Goal: Task Accomplishment & Management: Manage account settings

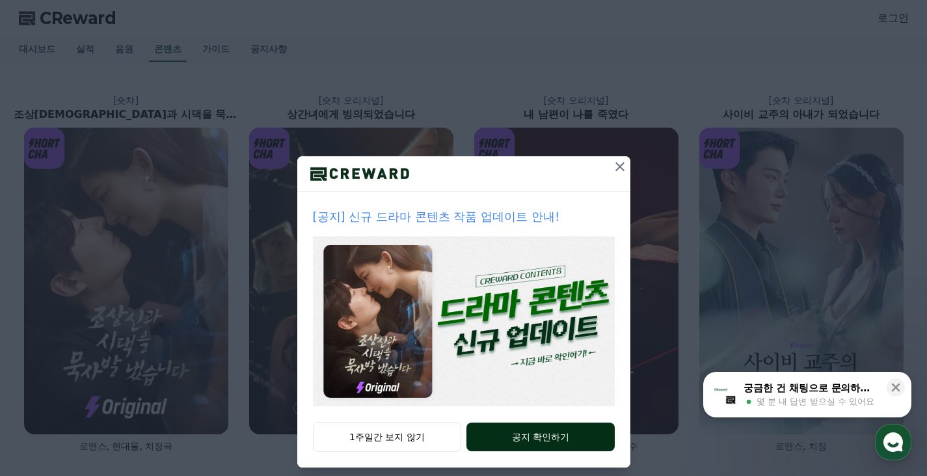
click at [537, 438] on button "공지 확인하기" at bounding box center [540, 436] width 148 height 29
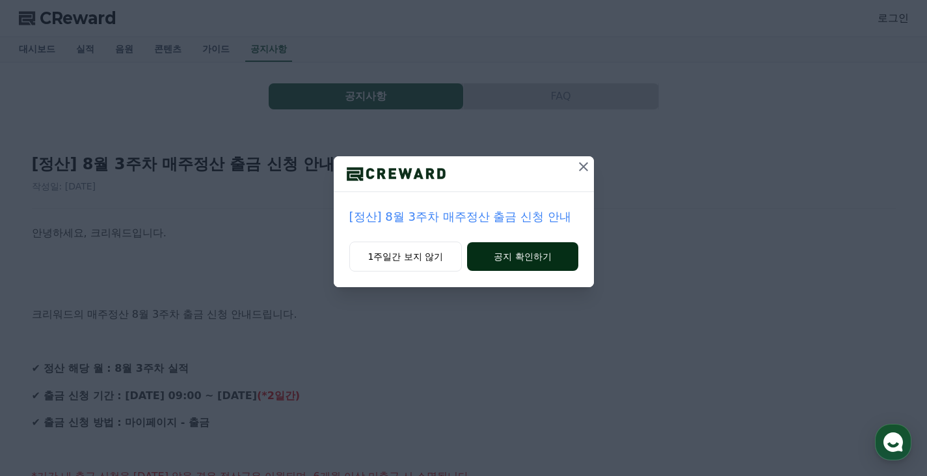
click at [519, 260] on button "공지 확인하기" at bounding box center [522, 256] width 111 height 29
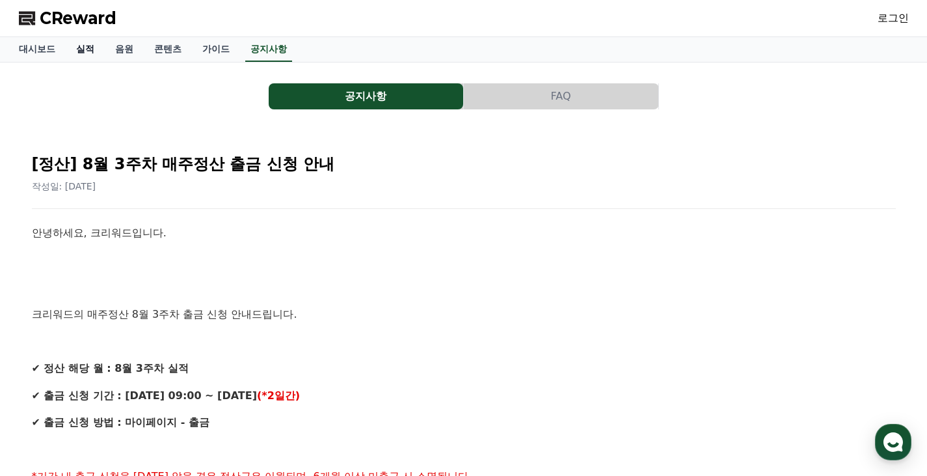
click at [90, 51] on link "실적" at bounding box center [85, 49] width 39 height 25
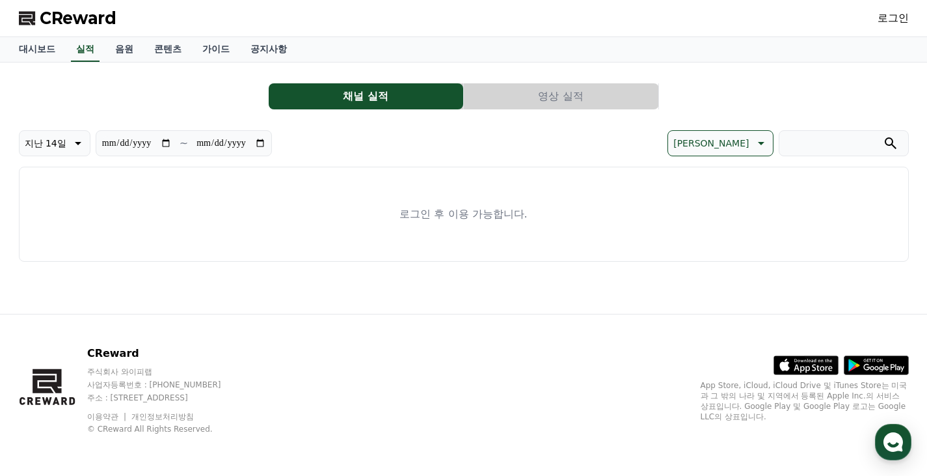
click at [884, 21] on link "로그인" at bounding box center [893, 18] width 31 height 16
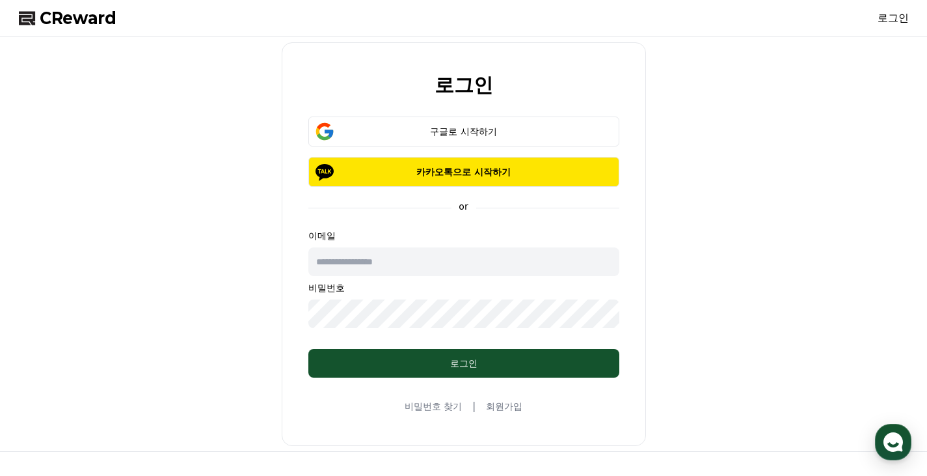
click at [346, 264] on input "text" at bounding box center [463, 261] width 311 height 29
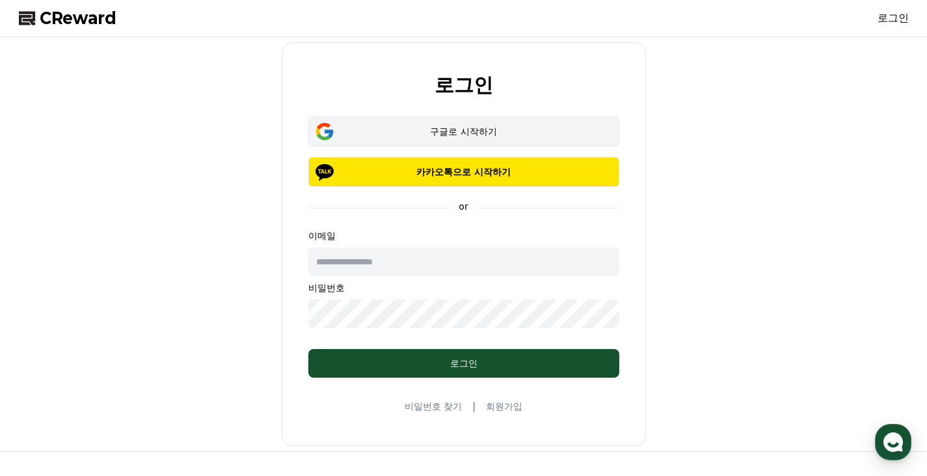
click at [467, 129] on div "구글로 시작하기" at bounding box center [463, 131] width 273 height 13
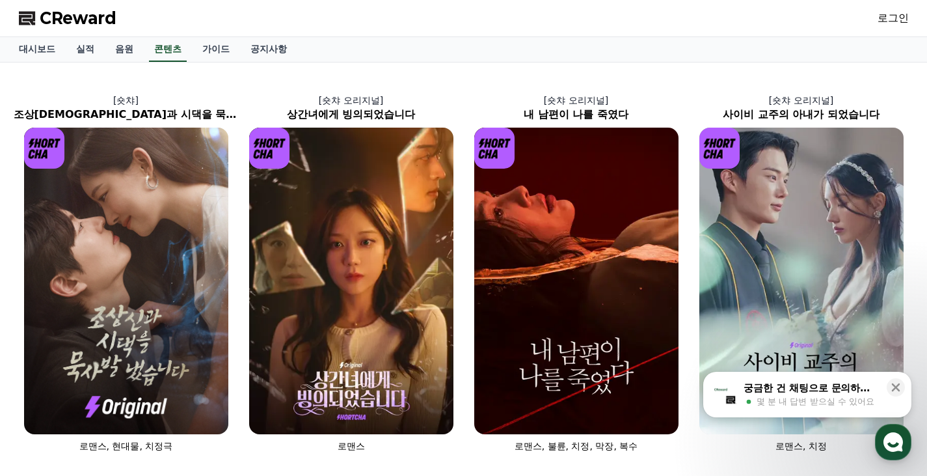
click at [891, 18] on link "로그인" at bounding box center [893, 18] width 31 height 16
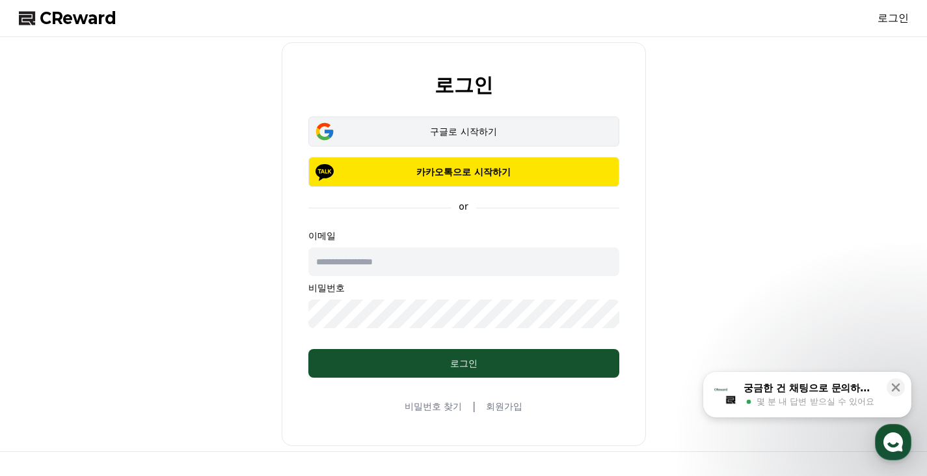
click at [490, 131] on div "구글로 시작하기" at bounding box center [463, 131] width 273 height 13
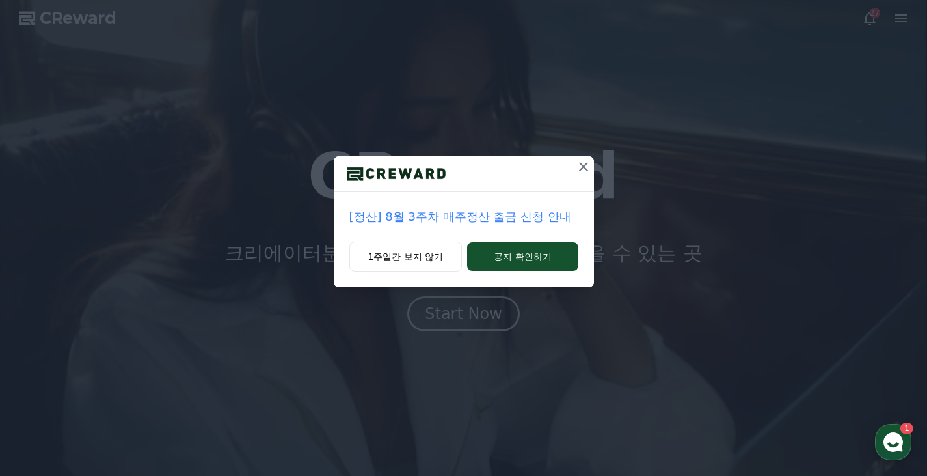
click at [581, 164] on icon at bounding box center [583, 166] width 9 height 9
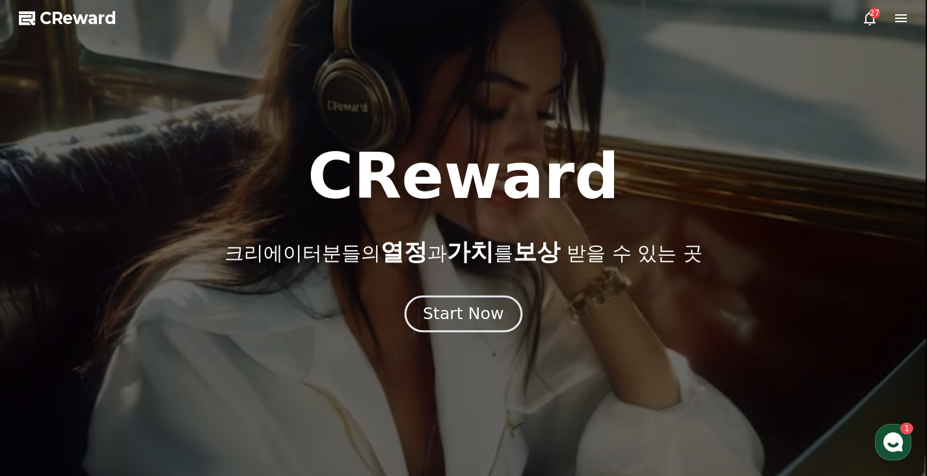
click at [468, 314] on div "Start Now" at bounding box center [463, 314] width 81 height 22
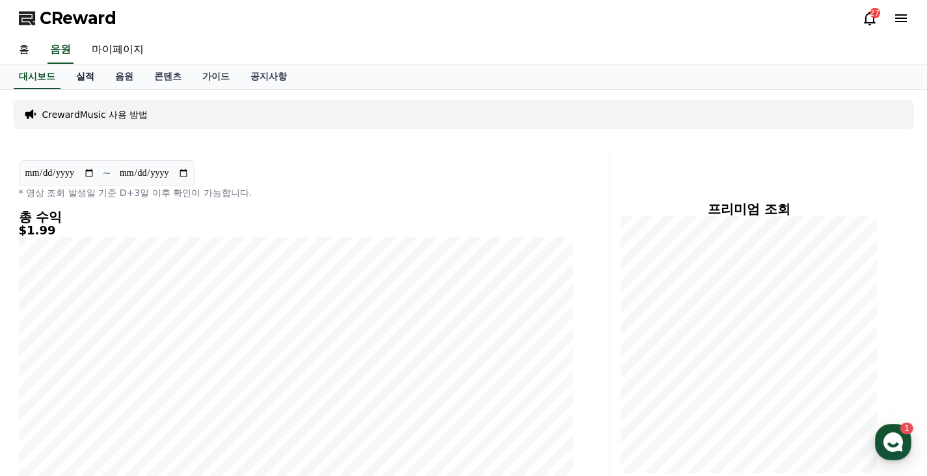
click at [85, 77] on link "실적" at bounding box center [85, 76] width 39 height 25
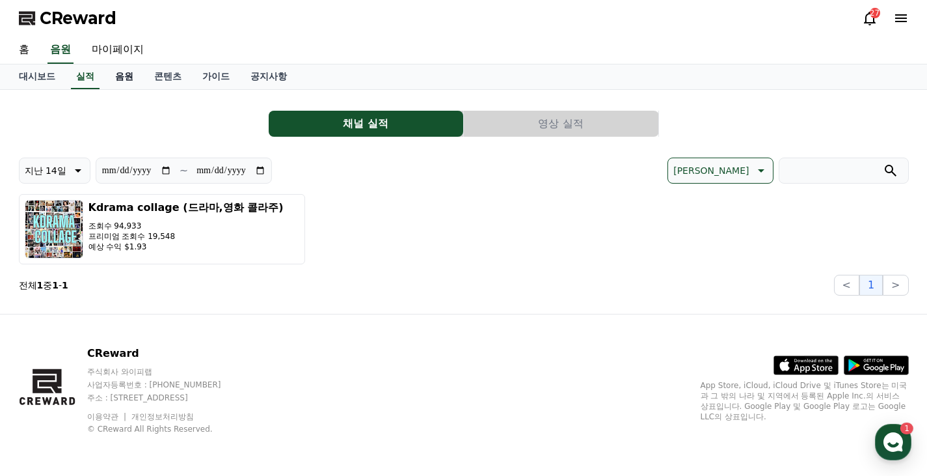
click at [123, 74] on link "음원" at bounding box center [124, 76] width 39 height 25
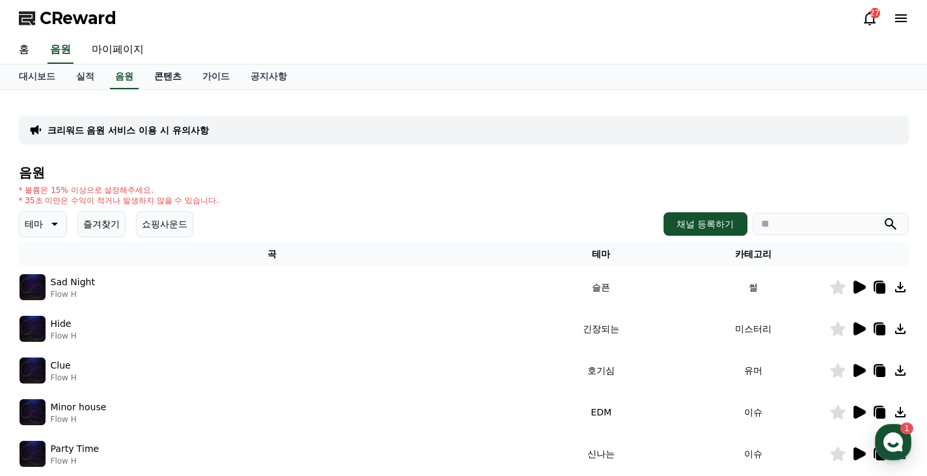
click at [163, 77] on link "콘텐츠" at bounding box center [168, 76] width 48 height 25
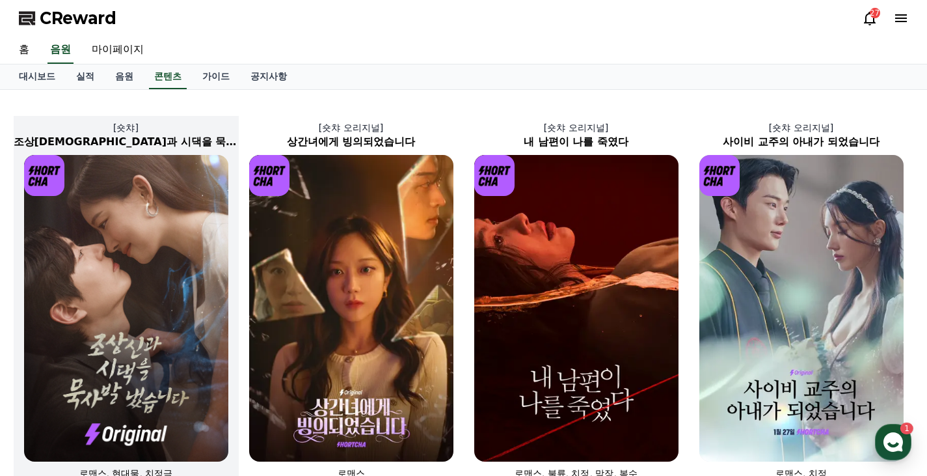
click at [159, 260] on img at bounding box center [126, 308] width 204 height 306
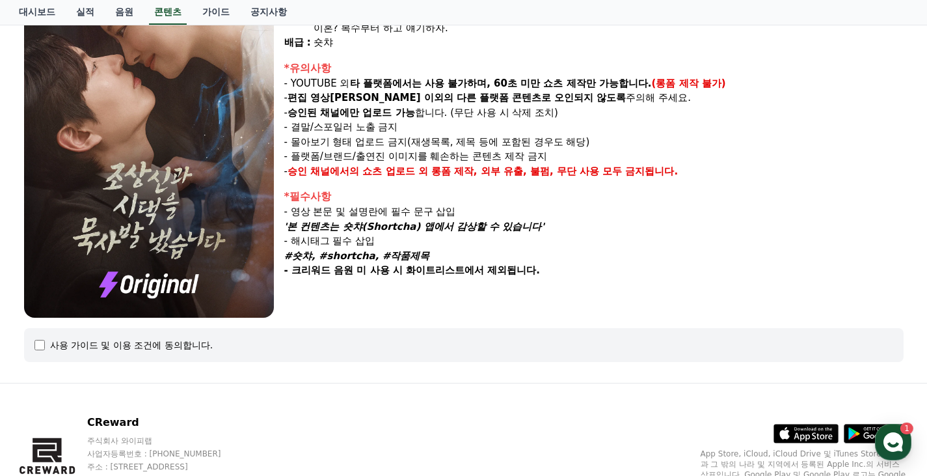
scroll to position [261, 0]
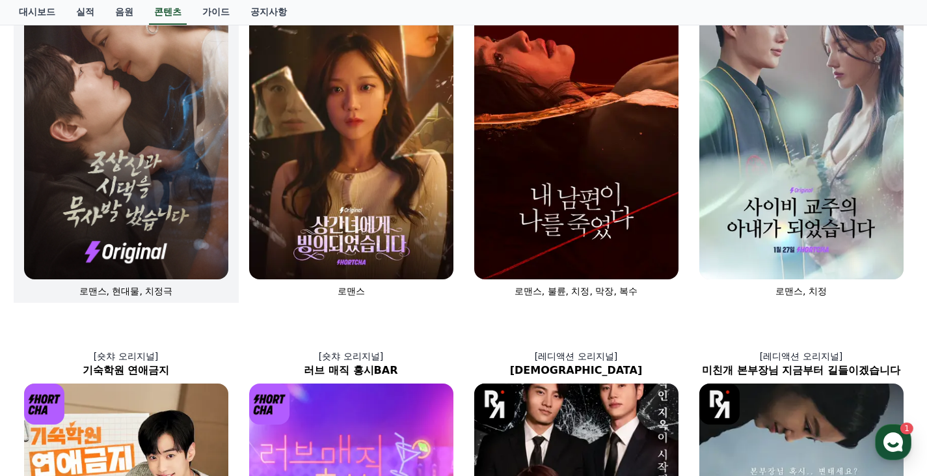
scroll to position [65, 0]
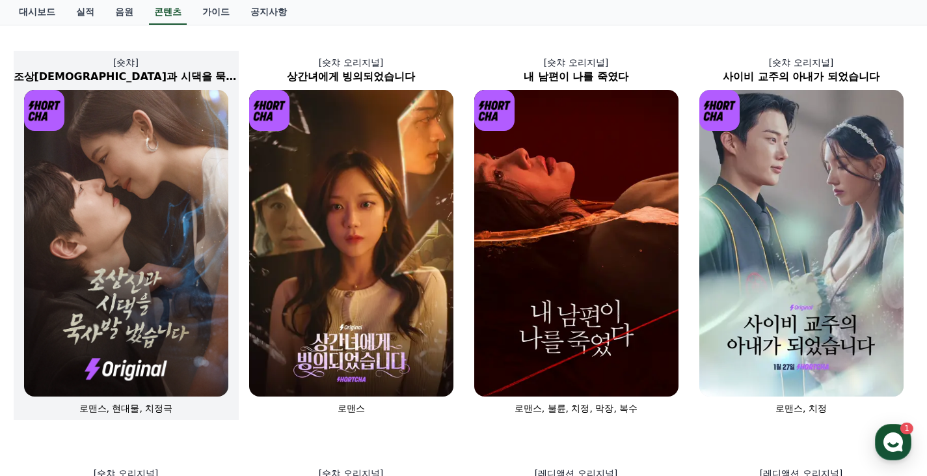
click at [193, 213] on img at bounding box center [126, 243] width 204 height 306
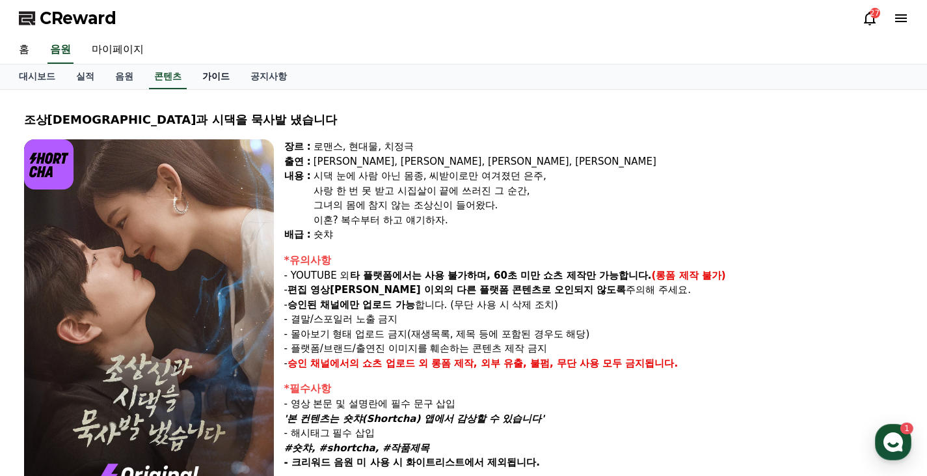
click at [221, 82] on link "가이드" at bounding box center [216, 76] width 48 height 25
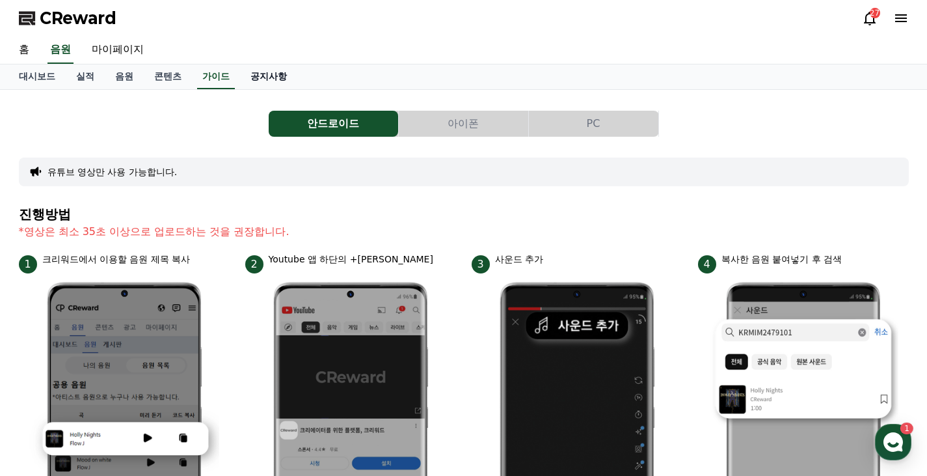
click at [280, 81] on link "공지사항" at bounding box center [268, 76] width 57 height 25
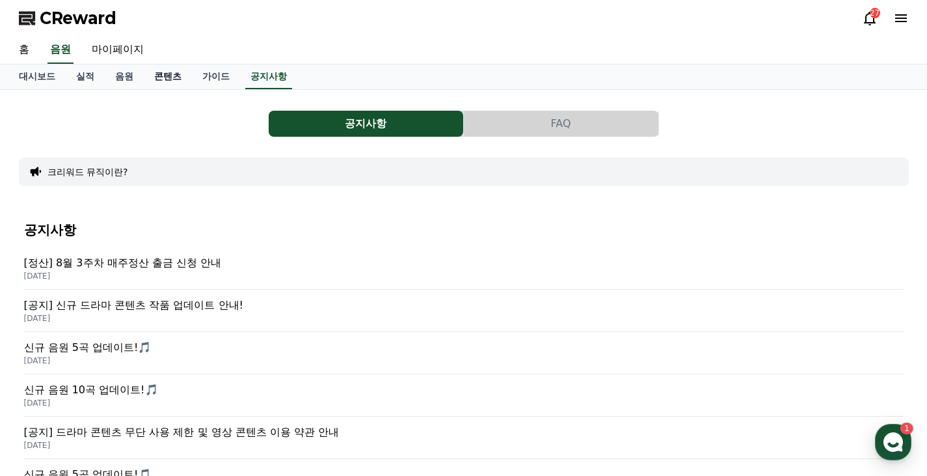
click at [172, 75] on link "콘텐츠" at bounding box center [168, 76] width 48 height 25
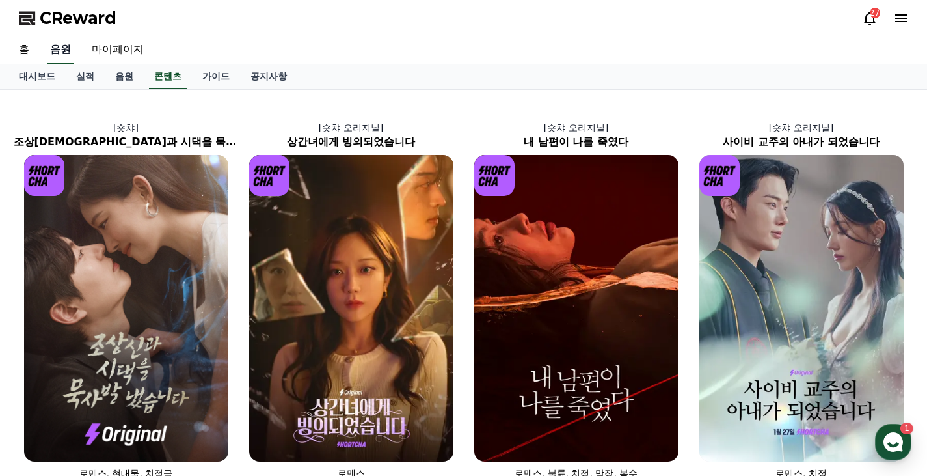
click at [67, 49] on link "음원" at bounding box center [60, 49] width 26 height 27
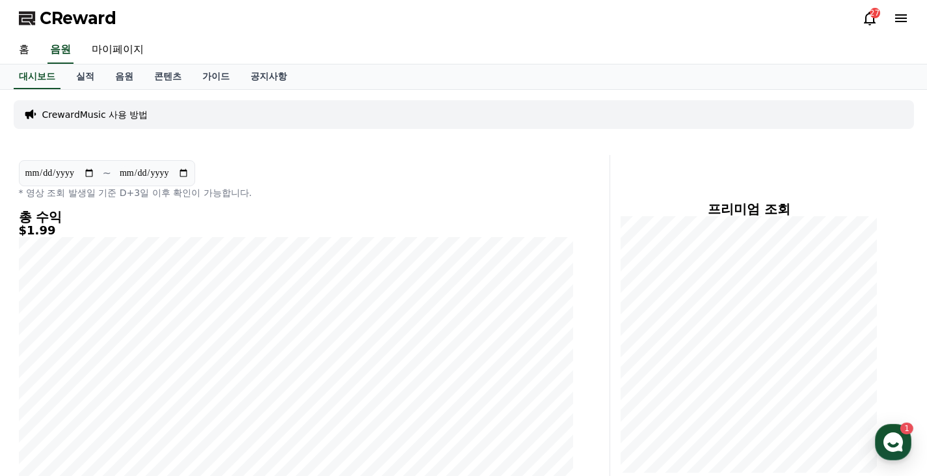
click at [868, 18] on icon at bounding box center [870, 18] width 16 height 16
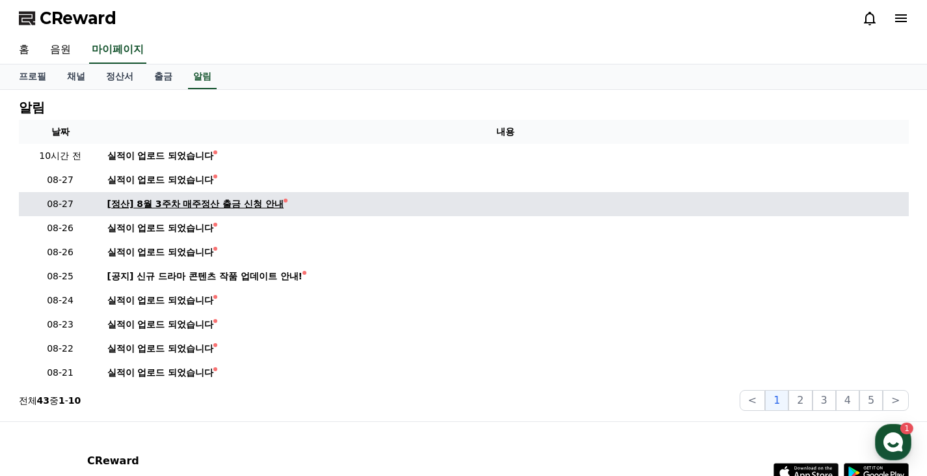
click at [203, 198] on div "[정산] 8월 3주차 매주정산 출금 신청 안내" at bounding box center [195, 204] width 177 height 14
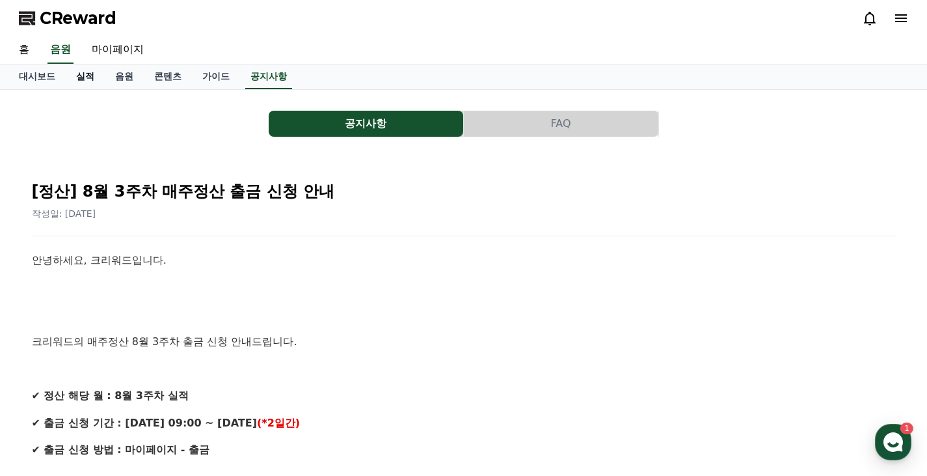
click at [89, 79] on link "실적" at bounding box center [85, 76] width 39 height 25
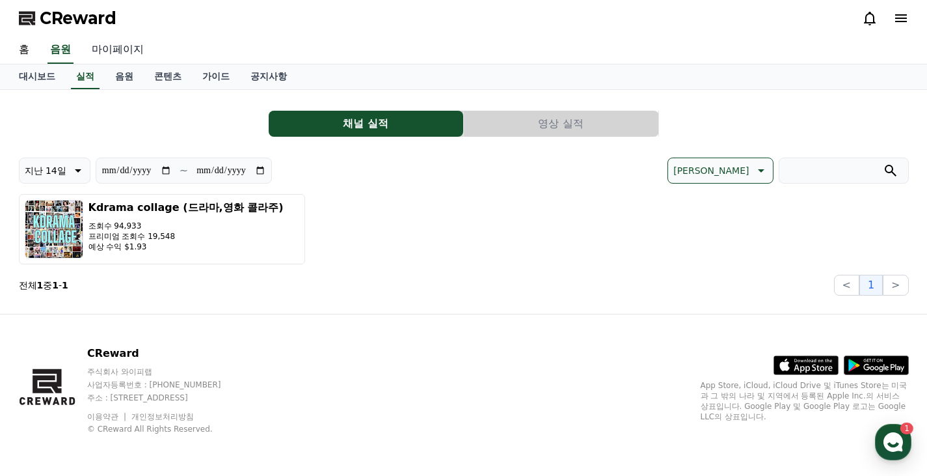
click at [126, 42] on link "마이페이지" at bounding box center [117, 49] width 73 height 27
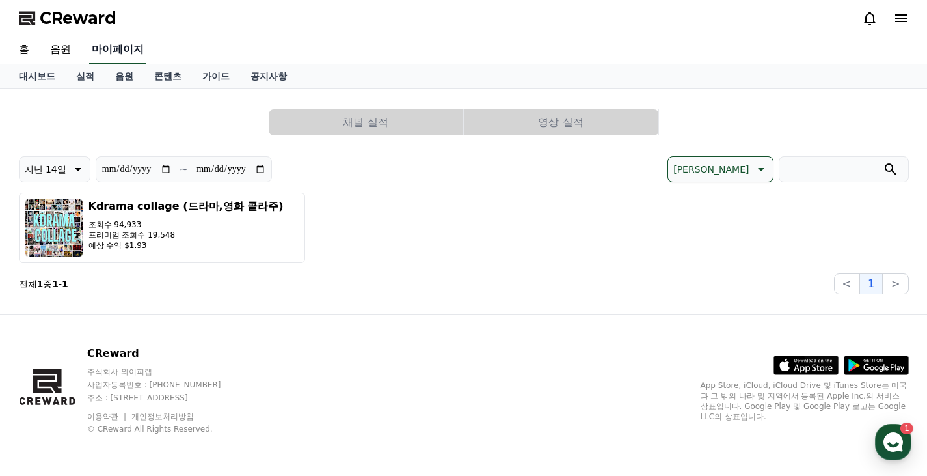
select select "**********"
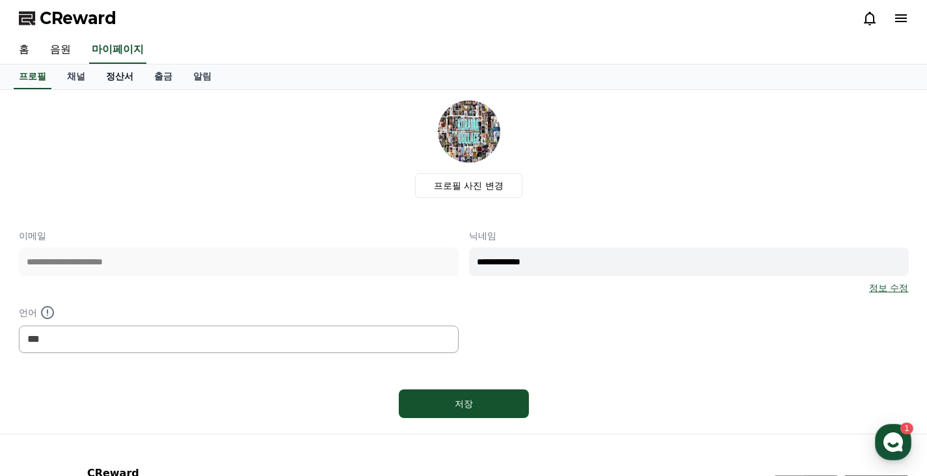
click at [125, 74] on link "정산서" at bounding box center [120, 76] width 48 height 25
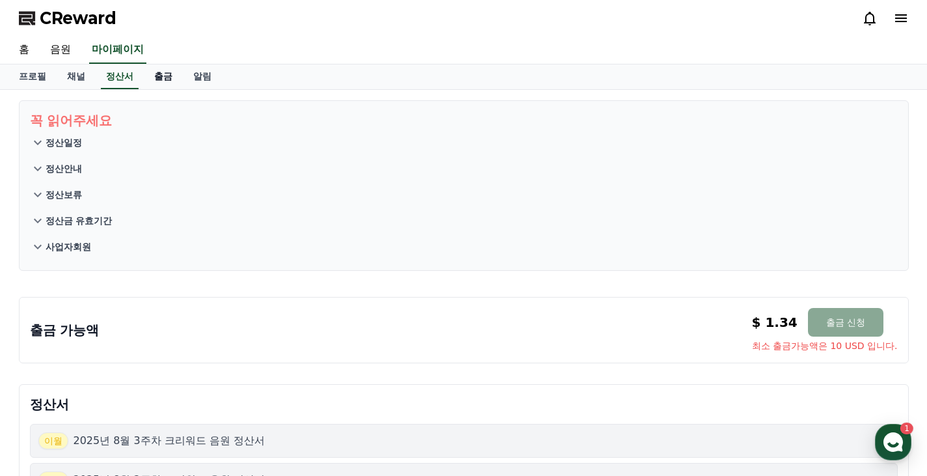
click at [162, 74] on link "출금" at bounding box center [163, 76] width 39 height 25
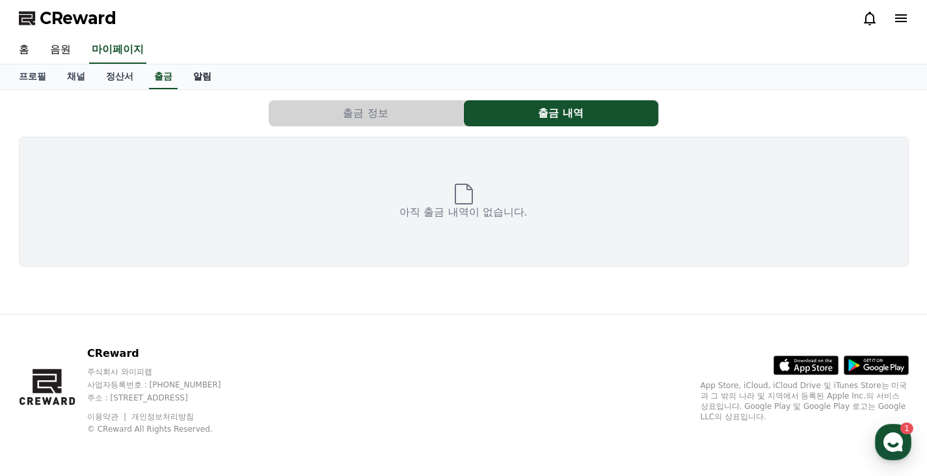
click at [206, 82] on link "알림" at bounding box center [202, 76] width 39 height 25
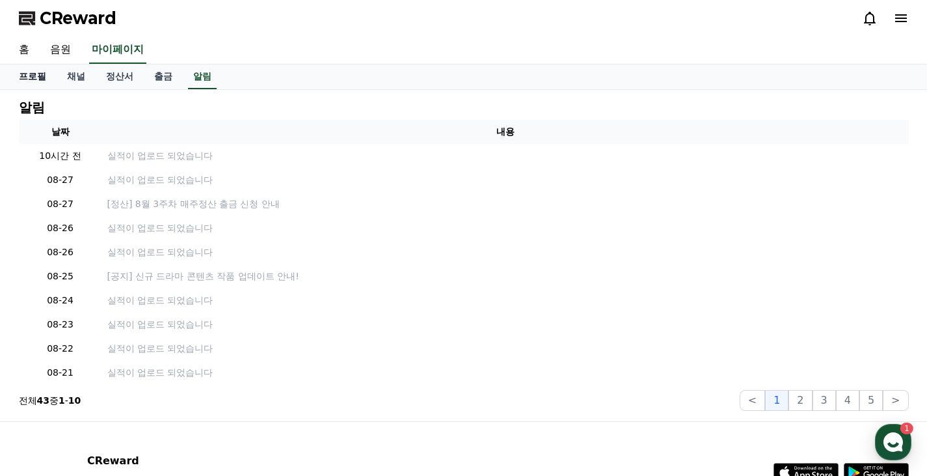
click at [41, 81] on link "프로필" at bounding box center [32, 76] width 48 height 25
select select "**********"
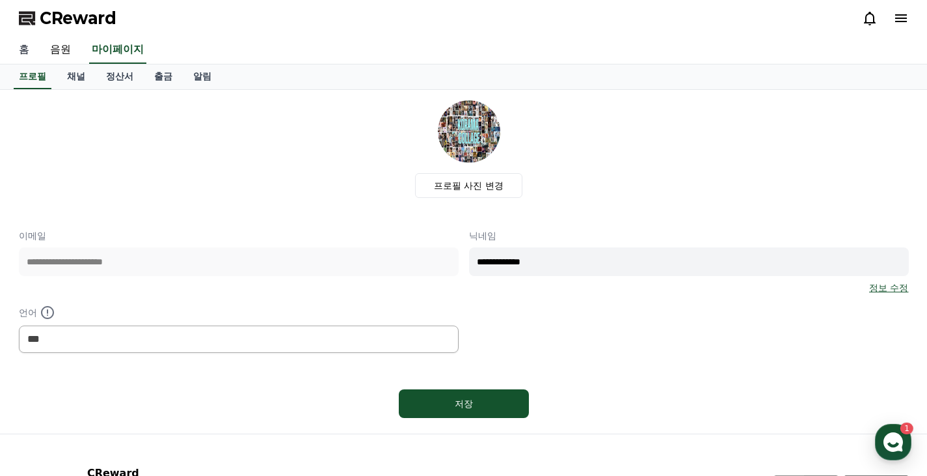
click at [29, 51] on link "홈" at bounding box center [23, 49] width 31 height 27
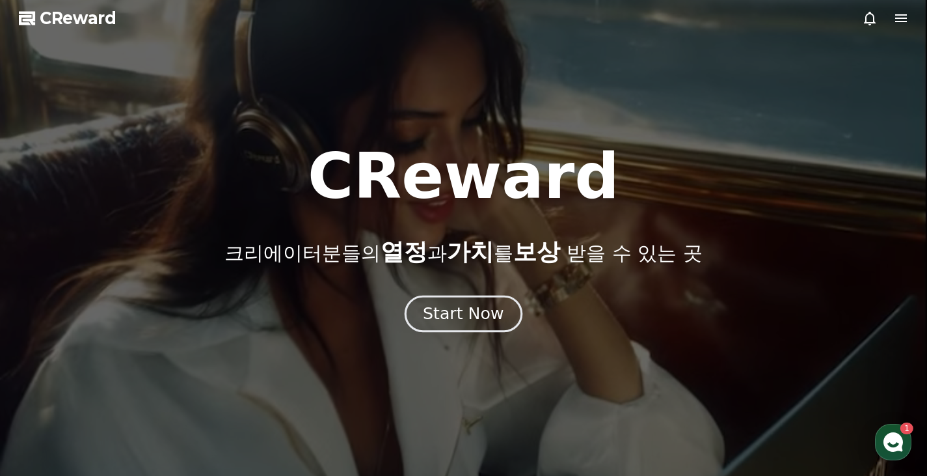
click at [453, 308] on div "Start Now" at bounding box center [463, 314] width 81 height 22
